Goal: Navigation & Orientation: Go to known website

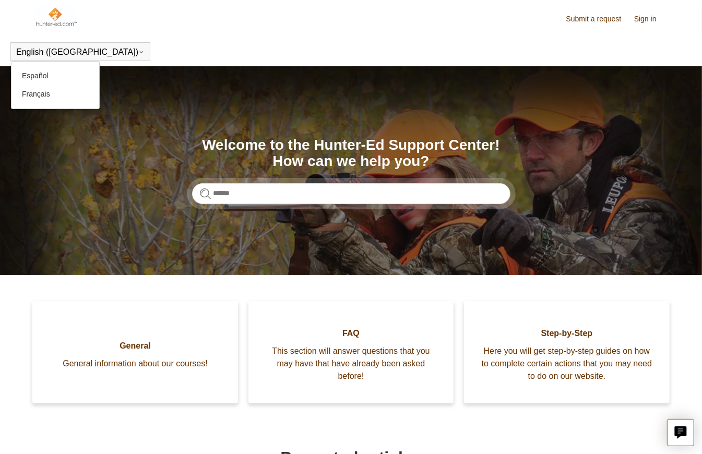
click at [138, 53] on icon at bounding box center [141, 52] width 6 height 6
click at [23, 50] on button "English ([GEOGRAPHIC_DATA])" at bounding box center [80, 52] width 128 height 9
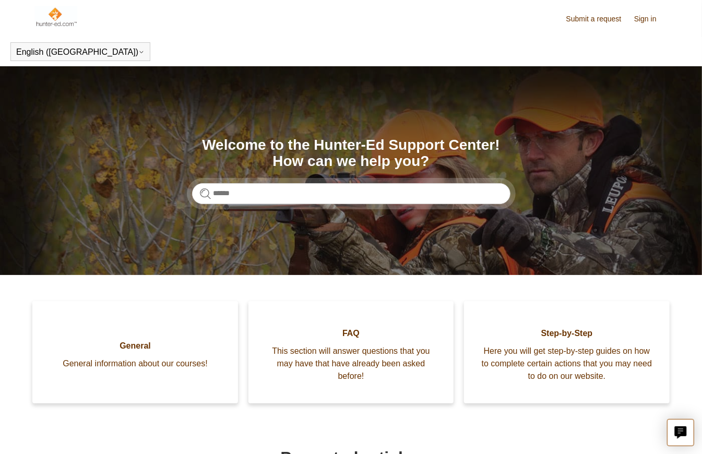
click at [148, 29] on header "Submit a request Sign in" at bounding box center [351, 18] width 632 height 37
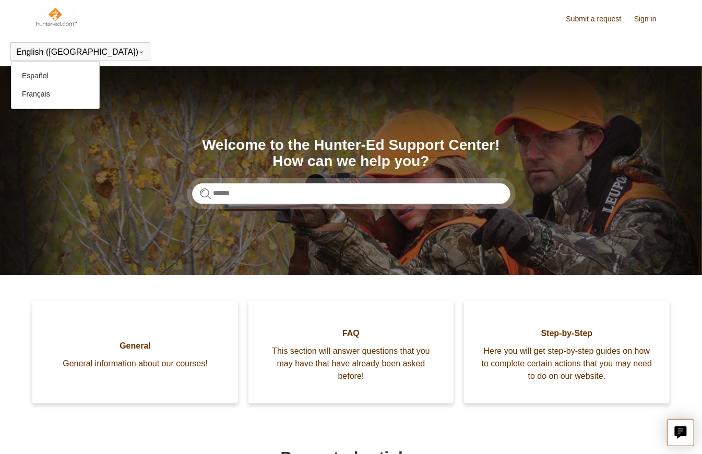
click at [36, 52] on button "English ([GEOGRAPHIC_DATA])" at bounding box center [80, 52] width 128 height 9
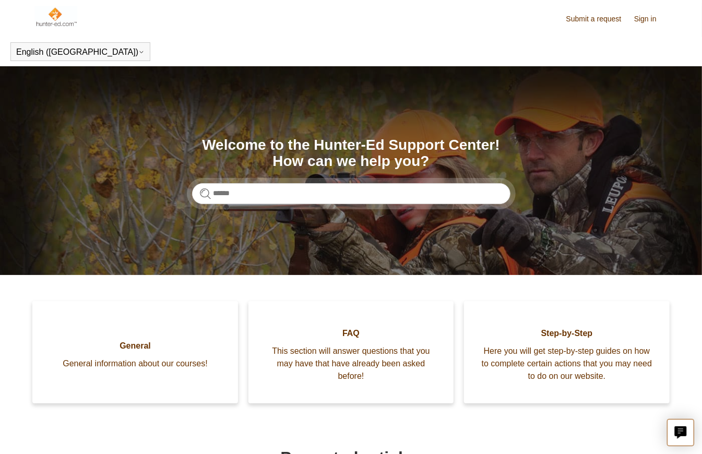
click at [156, 32] on header "Submit a request Sign in" at bounding box center [351, 18] width 632 height 37
click at [44, 23] on img at bounding box center [56, 16] width 42 height 21
click at [51, 13] on img at bounding box center [56, 16] width 42 height 21
